Goal: Transaction & Acquisition: Purchase product/service

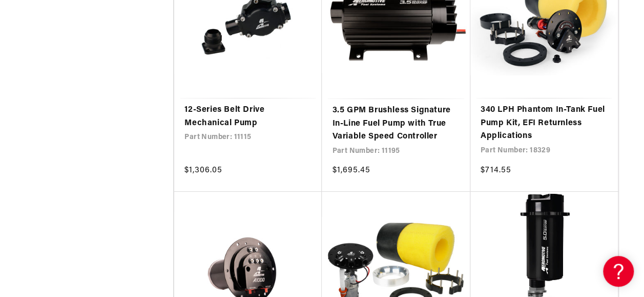
scroll to position [1896, 0]
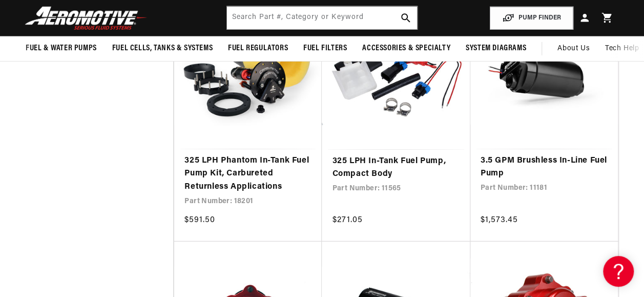
scroll to position [3330, 0]
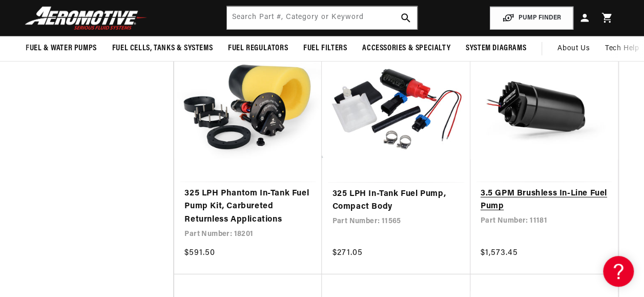
click at [494, 194] on link "3.5 GPM Brushless In-Line Fuel Pump" at bounding box center [544, 200] width 127 height 26
